Goal: Information Seeking & Learning: Learn about a topic

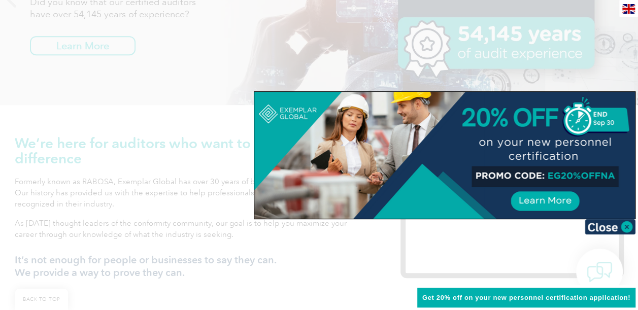
scroll to position [235, 0]
click at [623, 224] on img at bounding box center [610, 226] width 51 height 15
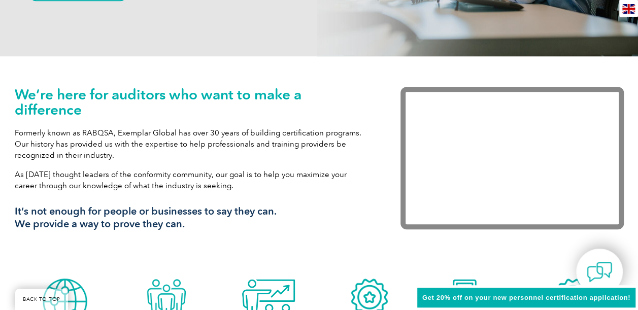
scroll to position [282, 0]
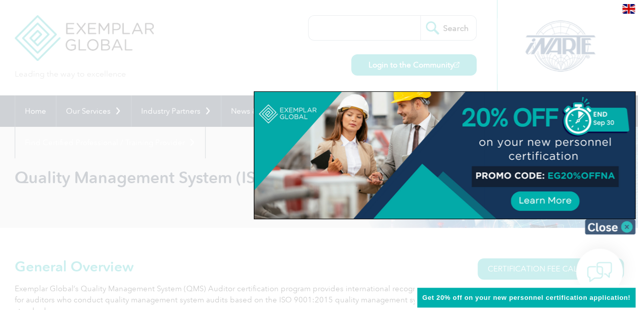
click at [625, 224] on img at bounding box center [610, 226] width 51 height 15
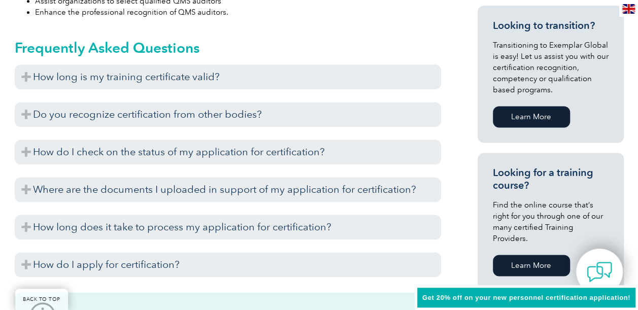
scroll to position [624, 0]
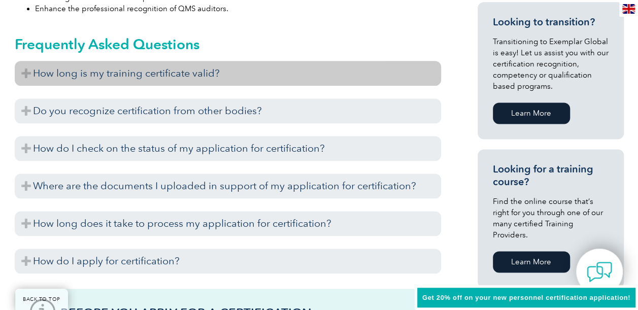
click at [26, 76] on h3 "How long is my training certificate valid?" at bounding box center [228, 73] width 426 height 25
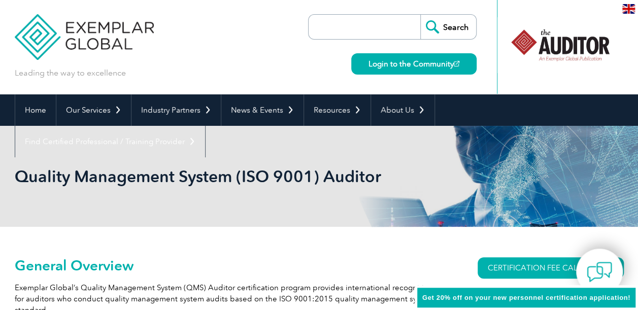
scroll to position [0, 0]
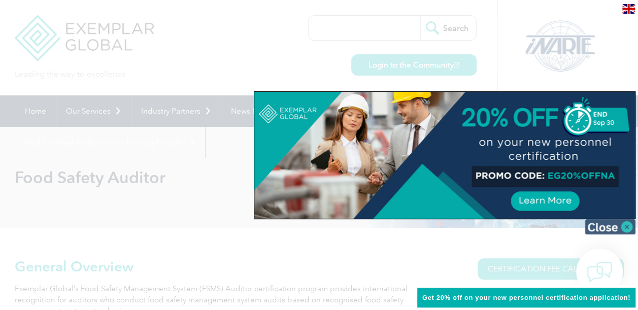
click at [627, 226] on img at bounding box center [610, 226] width 51 height 15
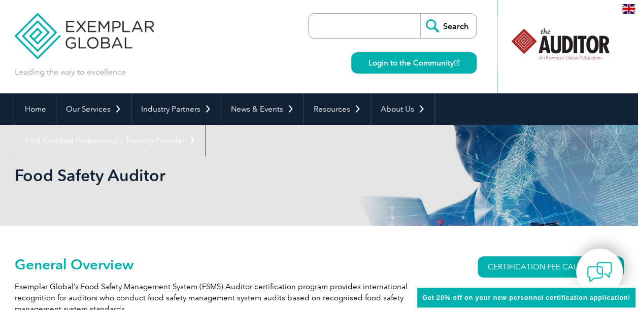
scroll to position [1, 0]
